Goal: Navigation & Orientation: Go to known website

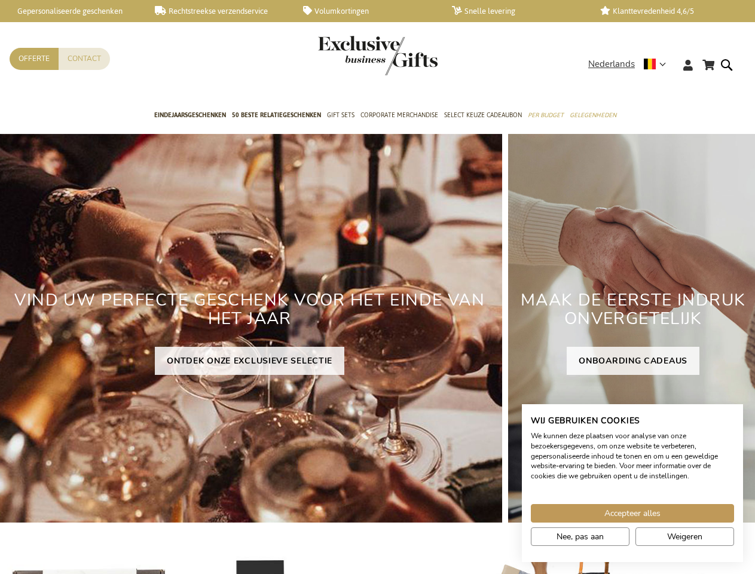
click at [631, 64] on span "Nederlands" at bounding box center [611, 64] width 47 height 14
click at [633, 513] on span "Accepteer alles" at bounding box center [632, 513] width 56 height 13
click at [580, 536] on span "Nee, pas aan" at bounding box center [580, 536] width 47 height 13
